Goal: Navigation & Orientation: Find specific page/section

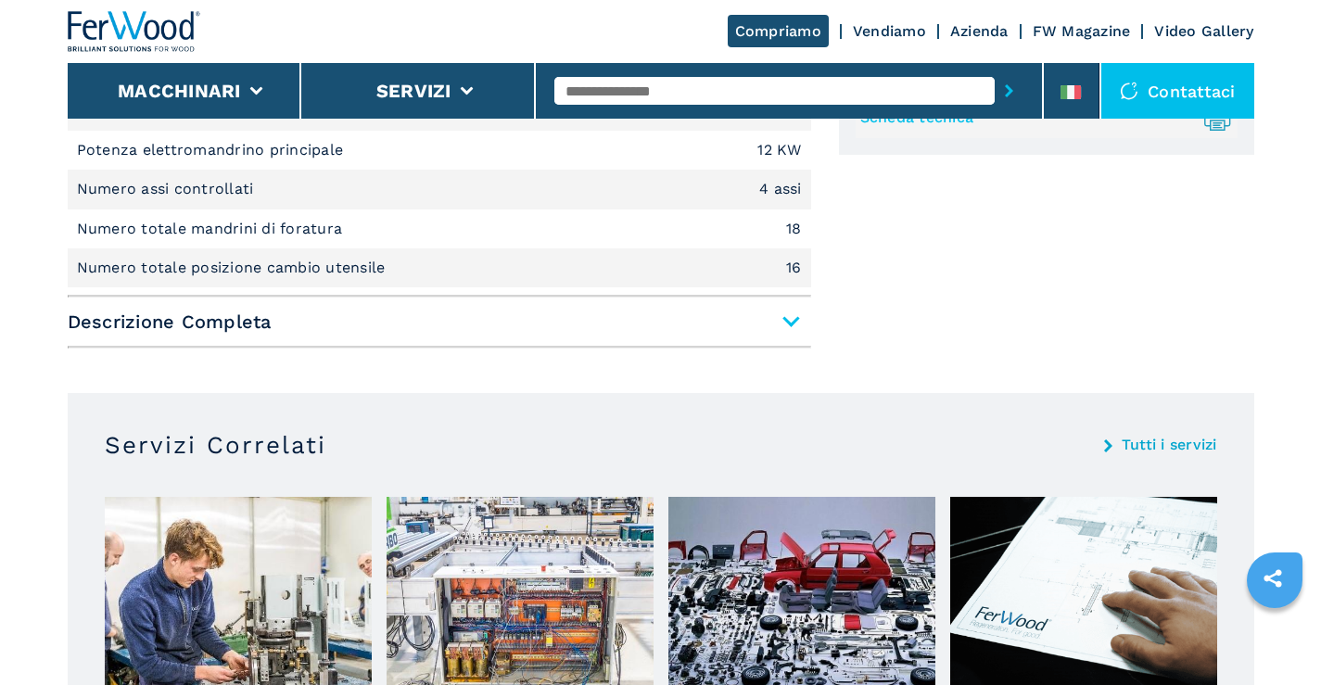
scroll to position [1113, 0]
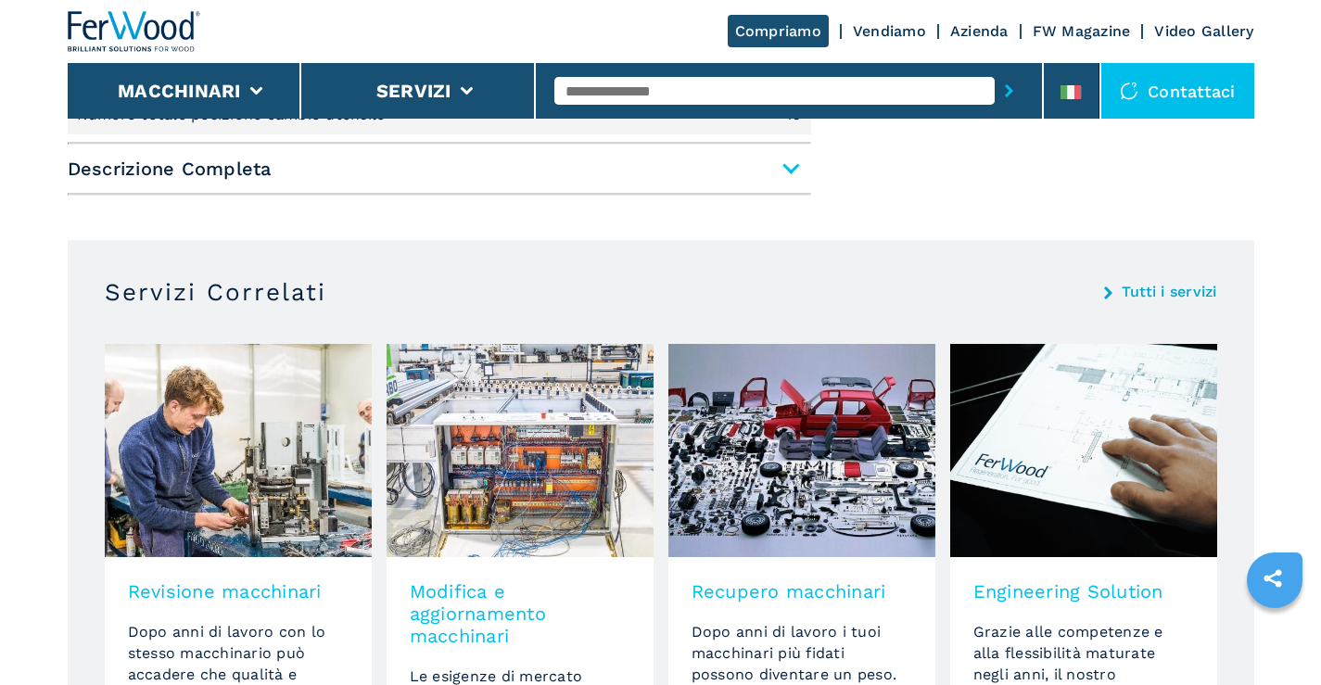
click at [1176, 286] on link "Tutti i servizi" at bounding box center [1169, 292] width 95 height 15
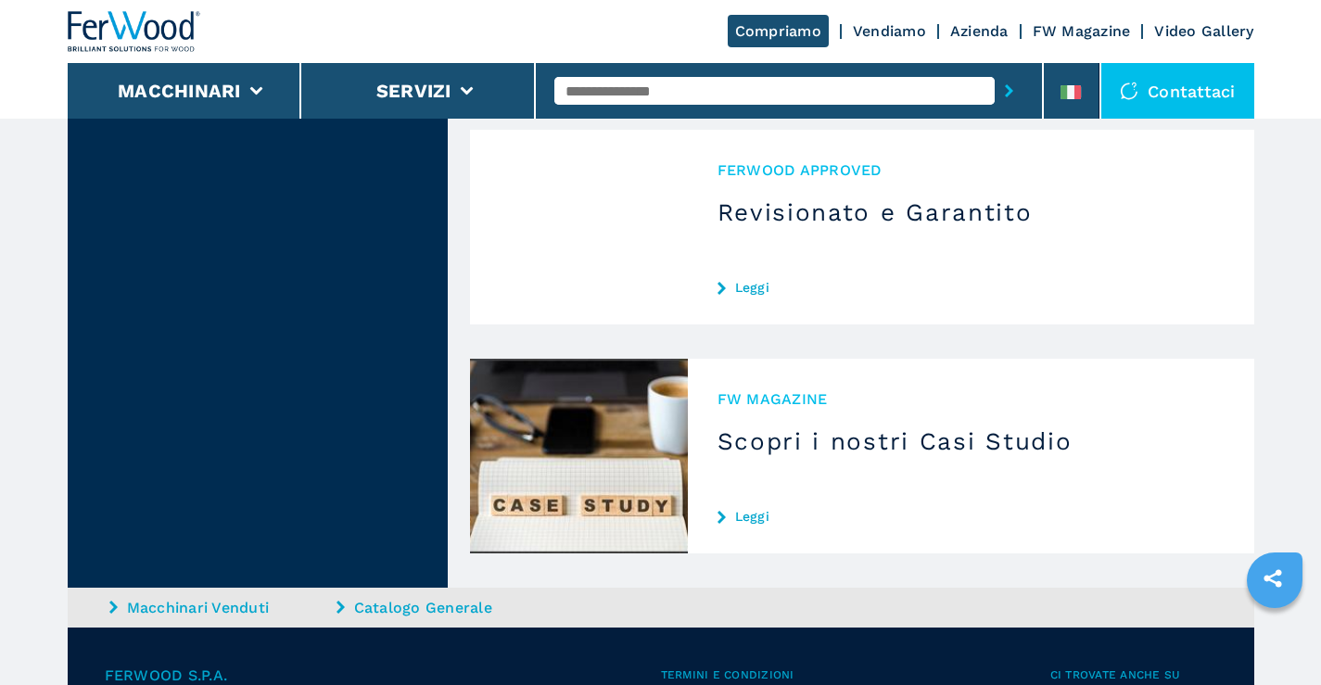
scroll to position [2282, 0]
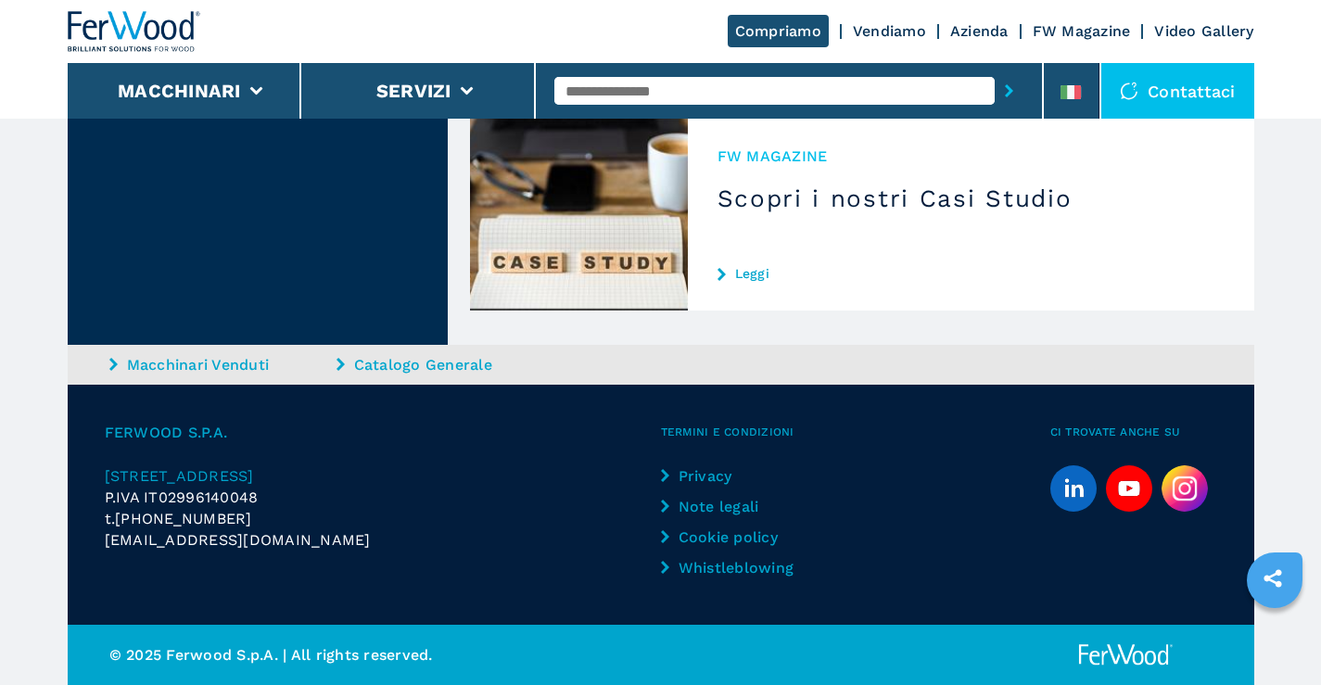
click at [715, 473] on link "Privacy" at bounding box center [738, 475] width 155 height 21
